Goal: Task Accomplishment & Management: Manage account settings

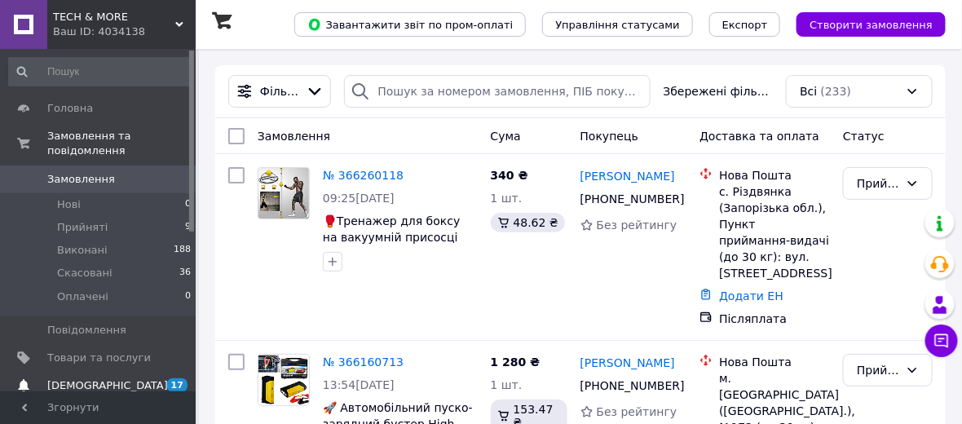
click at [104, 378] on span "[DEMOGRAPHIC_DATA]" at bounding box center [107, 385] width 121 height 15
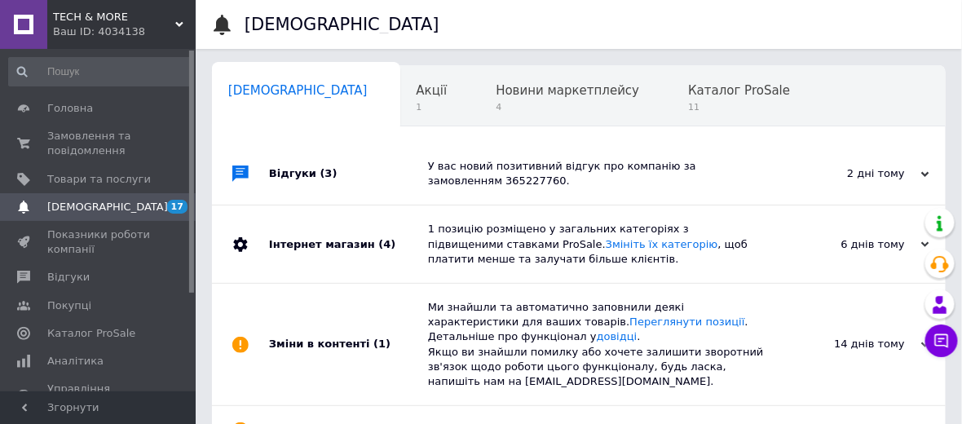
scroll to position [0, 7]
click at [91, 143] on span "Замовлення та повідомлення" at bounding box center [99, 143] width 104 height 29
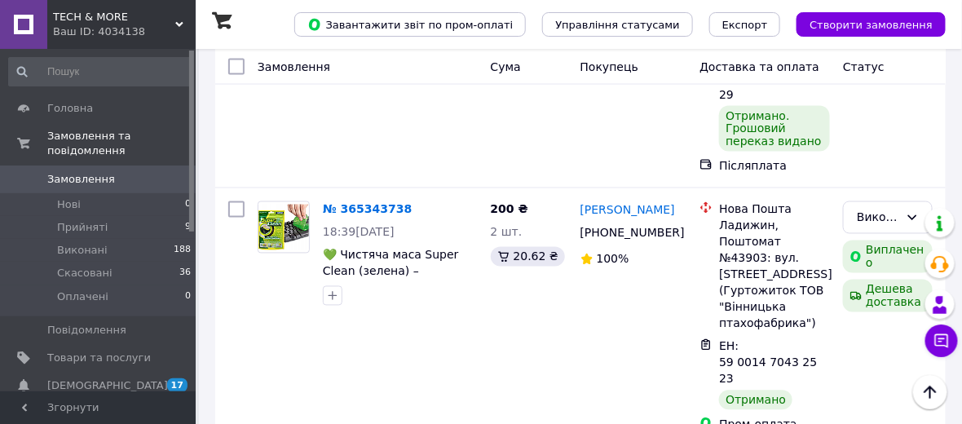
scroll to position [2235, 0]
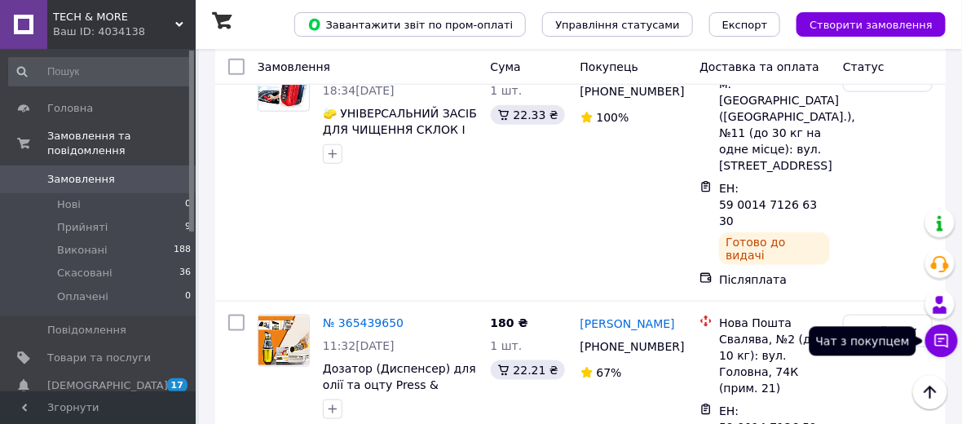
click at [937, 342] on icon at bounding box center [942, 341] width 16 height 16
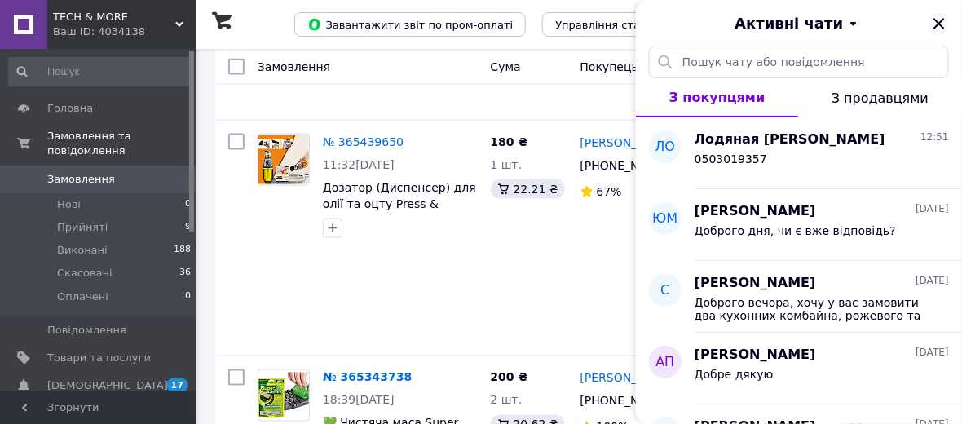
click at [939, 24] on icon "Закрити" at bounding box center [939, 23] width 11 height 11
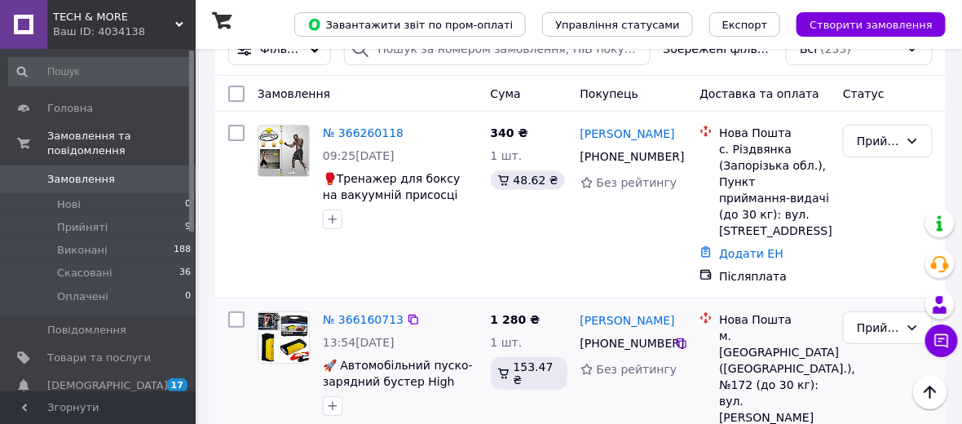
scroll to position [0, 0]
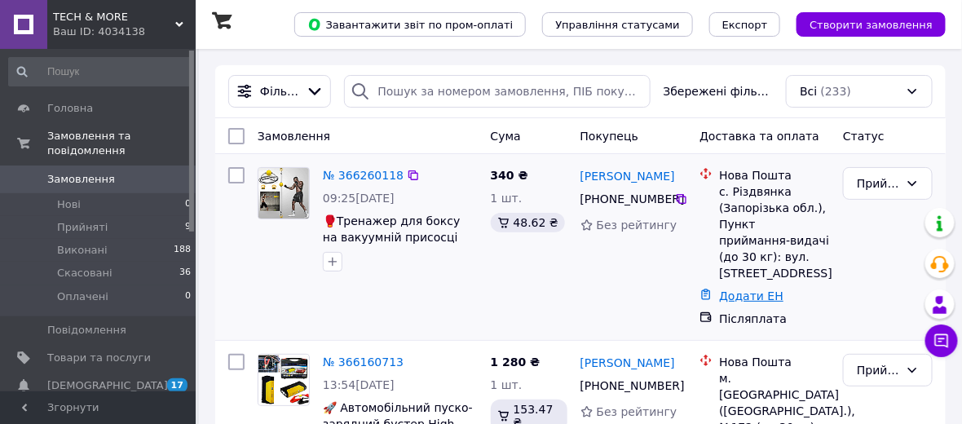
click at [745, 289] on link "Додати ЕН" at bounding box center [751, 295] width 64 height 13
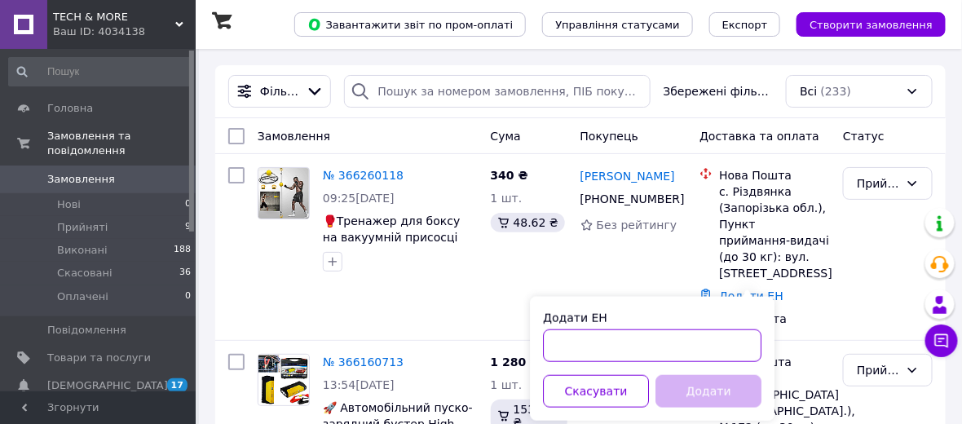
click at [581, 351] on input "Додати ЕН" at bounding box center [652, 345] width 219 height 33
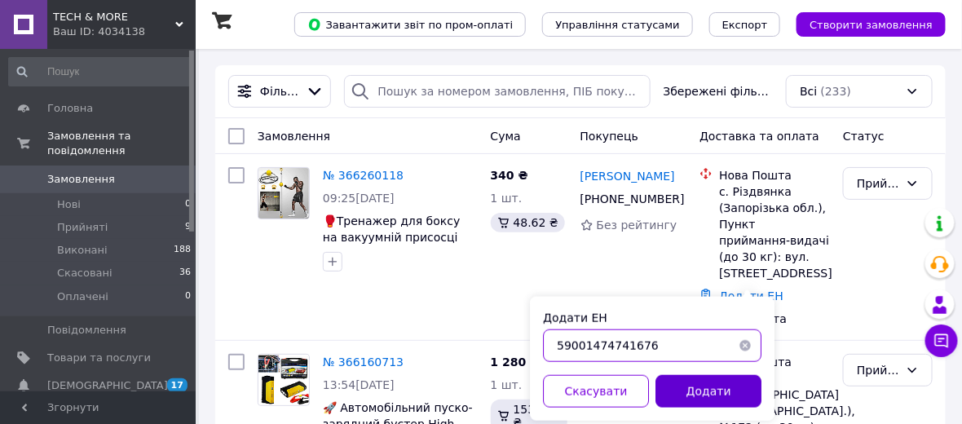
type input "59001474741676"
click at [706, 397] on button "Додати" at bounding box center [709, 391] width 106 height 33
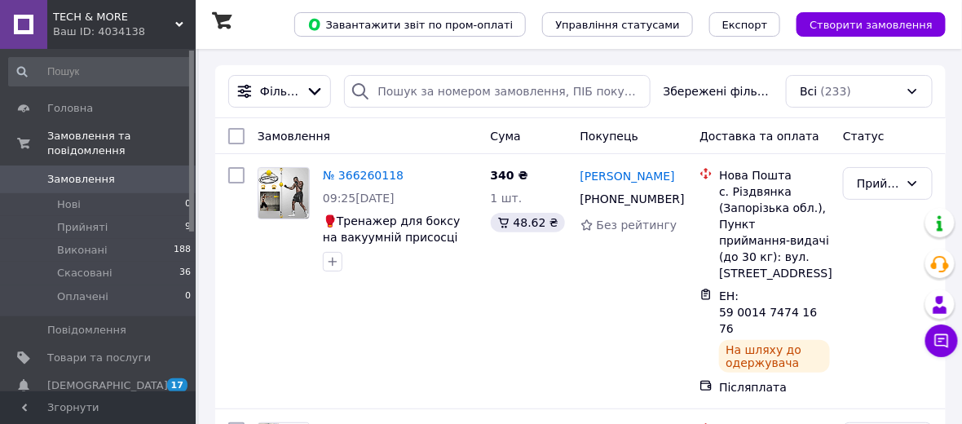
click at [82, 172] on span "Замовлення" at bounding box center [81, 179] width 68 height 15
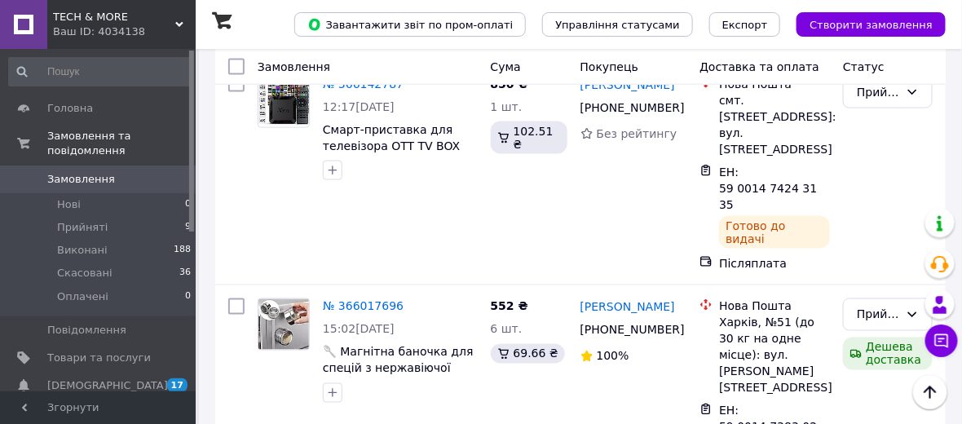
scroll to position [362, 0]
